Goal: Information Seeking & Learning: Learn about a topic

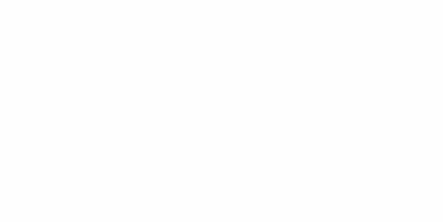
type input "******"
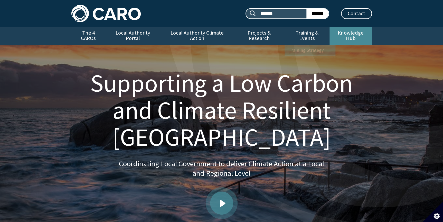
click at [346, 31] on link "Knowledge Hub" at bounding box center [350, 36] width 42 height 18
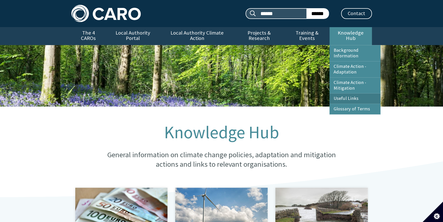
click at [343, 94] on link "Useful Links" at bounding box center [354, 99] width 51 height 10
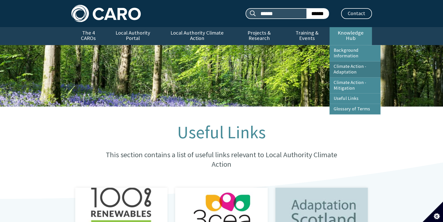
click at [341, 65] on link "Climate Action - Adaptation" at bounding box center [354, 70] width 51 height 16
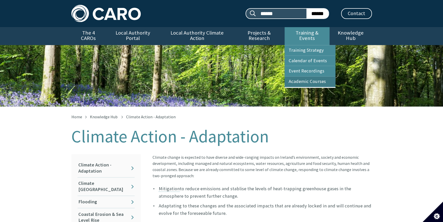
click at [302, 77] on link "Academic Courses" at bounding box center [309, 82] width 51 height 10
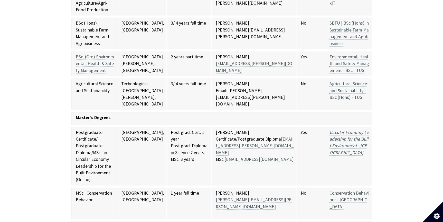
scroll to position [2496, 0]
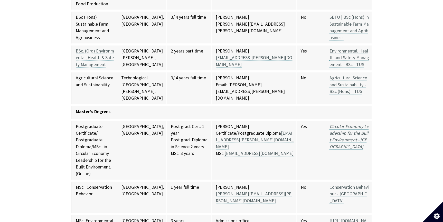
click at [329, 124] on em "Circular Economy Leadership for the Built Environment - [GEOGRAPHIC_DATA]" at bounding box center [348, 137] width 39 height 26
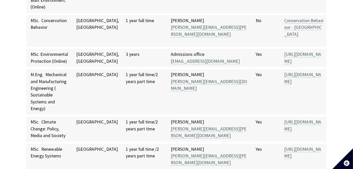
scroll to position [2687, 0]
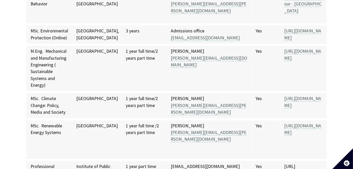
drag, startPoint x: 342, startPoint y: 110, endPoint x: 254, endPoint y: 92, distance: 89.2
copy td "[URL][DOMAIN_NAME]"
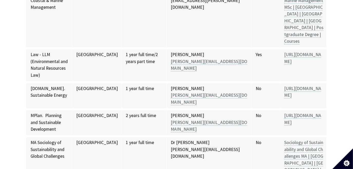
scroll to position [4576, 0]
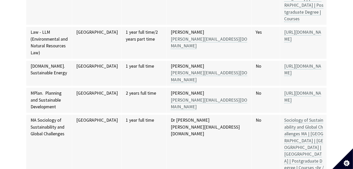
drag, startPoint x: 319, startPoint y: 104, endPoint x: 254, endPoint y: 95, distance: 66.3
drag, startPoint x: 53, startPoint y: 114, endPoint x: 28, endPoint y: 93, distance: 32.1
copy td "MSc. (Agr) Rural Environmental Conservation & Management"
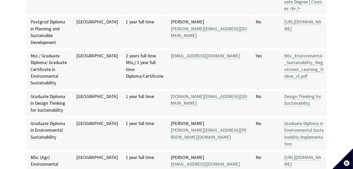
scroll to position [4786, 0]
